Goal: Find specific page/section: Find specific page/section

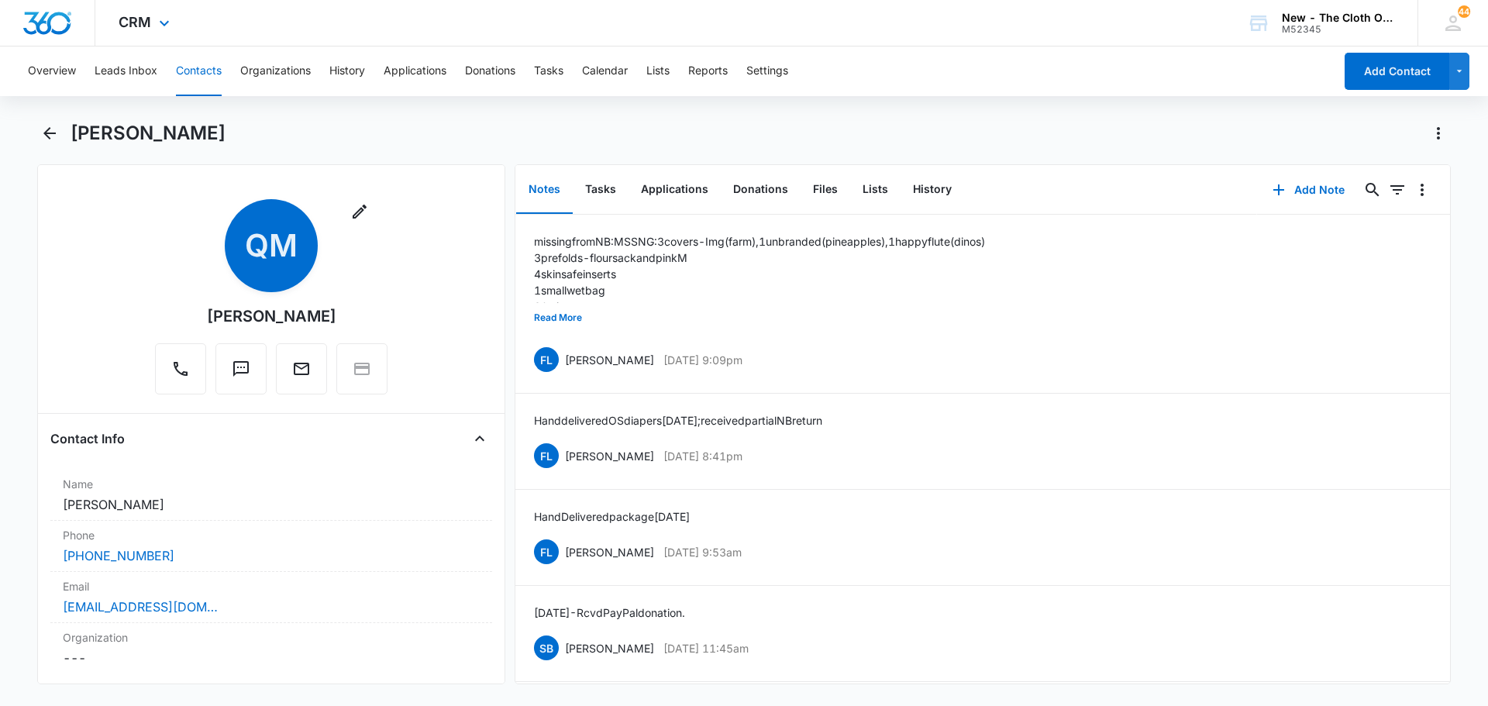
scroll to position [94, 0]
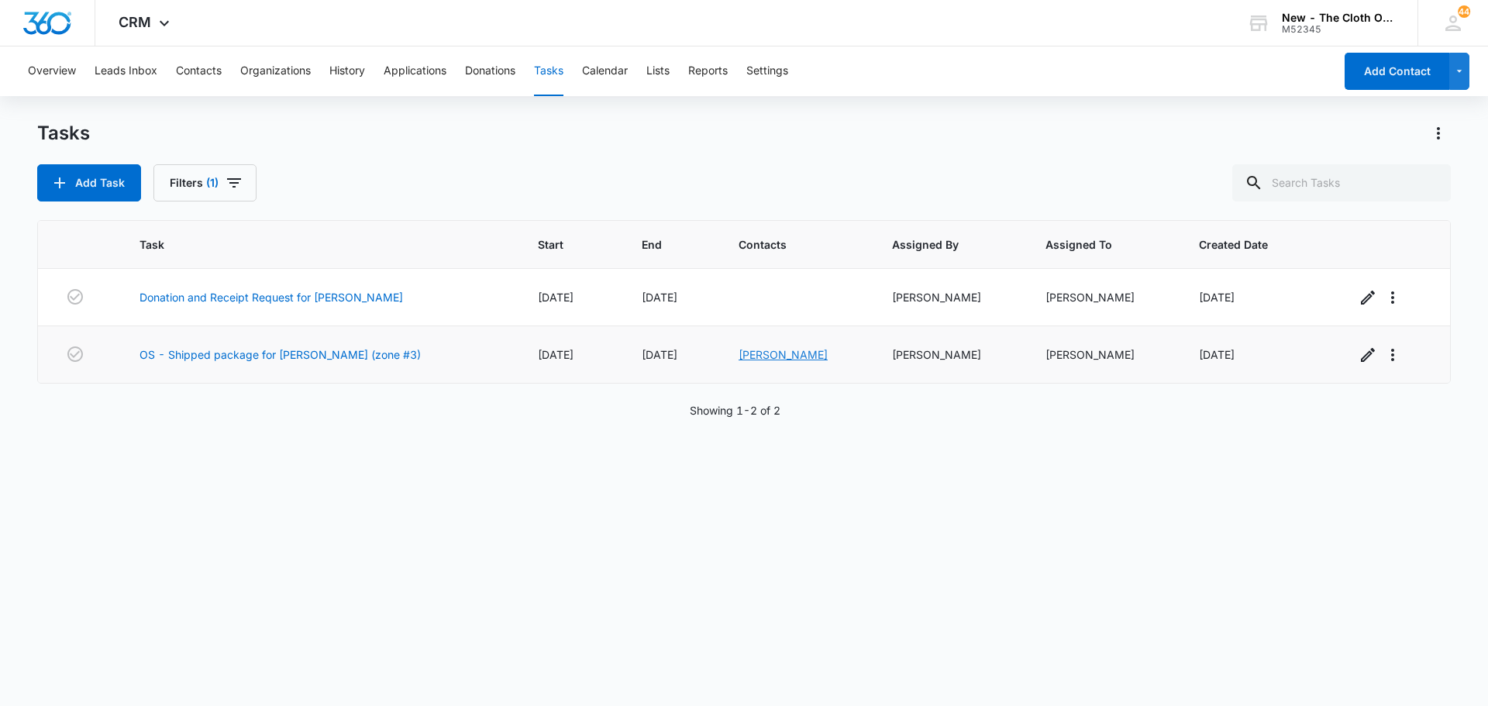
click at [772, 354] on link "Jarlissa Arias" at bounding box center [782, 354] width 89 height 13
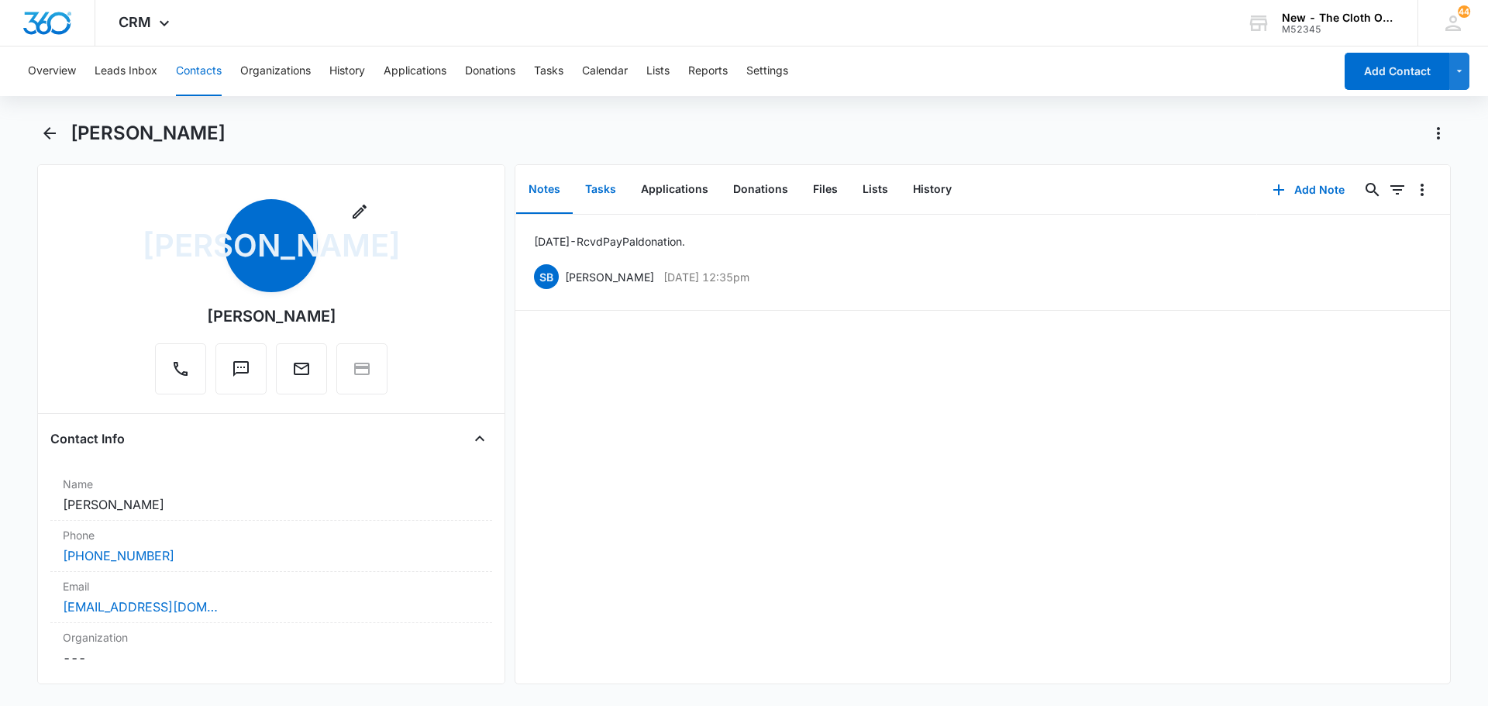
click at [605, 185] on button "Tasks" at bounding box center [601, 190] width 56 height 48
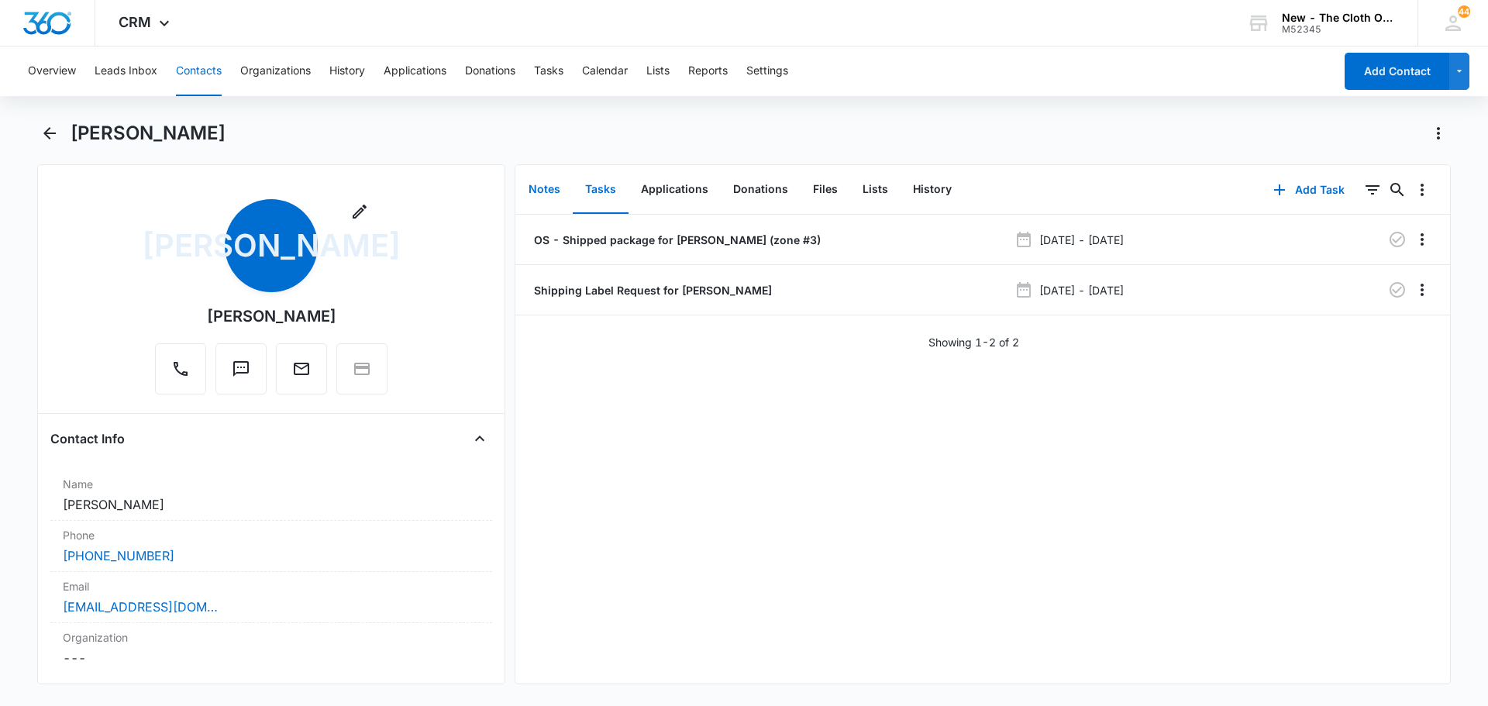
click at [533, 184] on button "Notes" at bounding box center [544, 190] width 57 height 48
